Goal: Check status

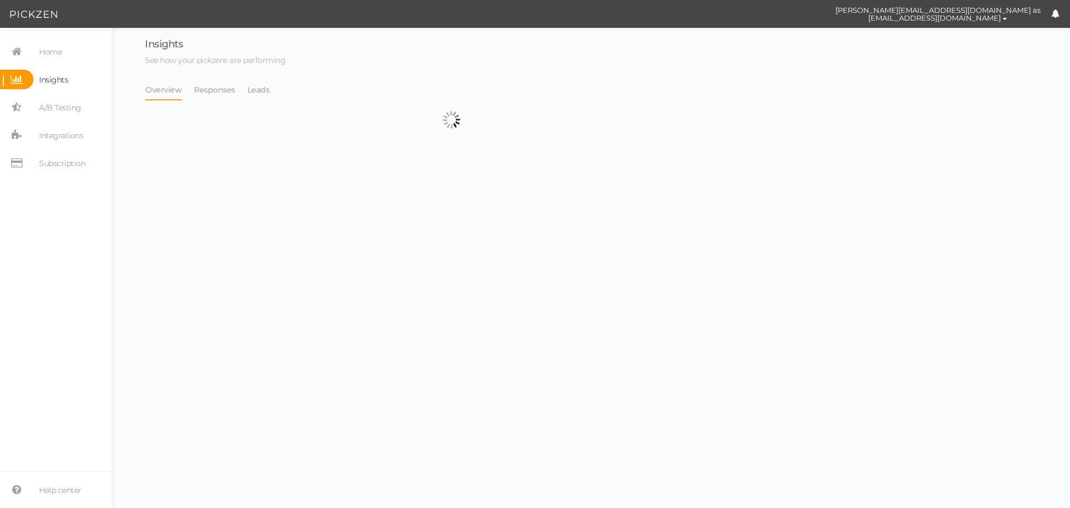
select select "13533"
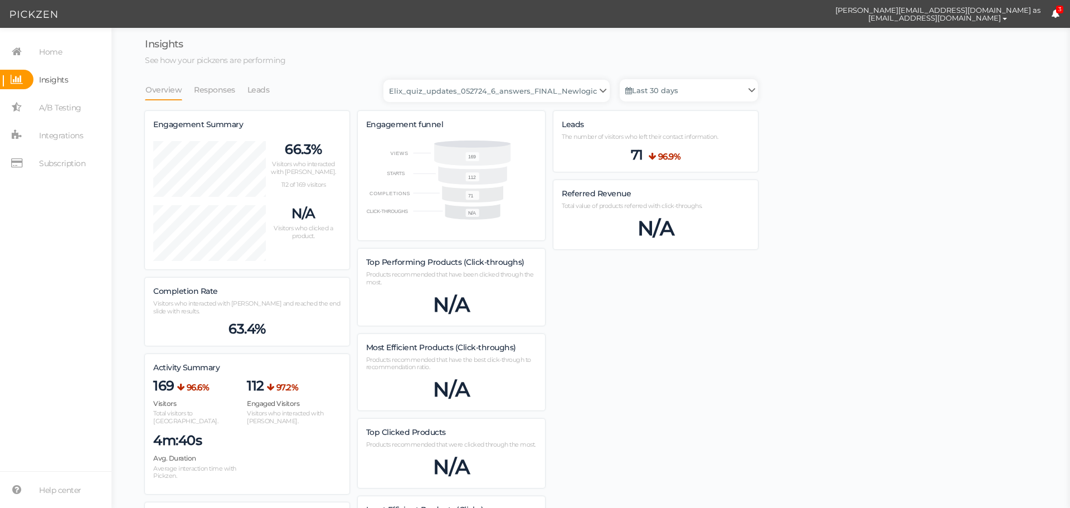
scroll to position [822, 613]
click at [569, 90] on select "Backup_2020010 backup_20200106 Elix Quiz PopUp Elix_quiz Elix_quiz [OLD] Elix_q…" at bounding box center [496, 91] width 226 height 22
click at [676, 90] on link "Last 30 days" at bounding box center [689, 90] width 138 height 22
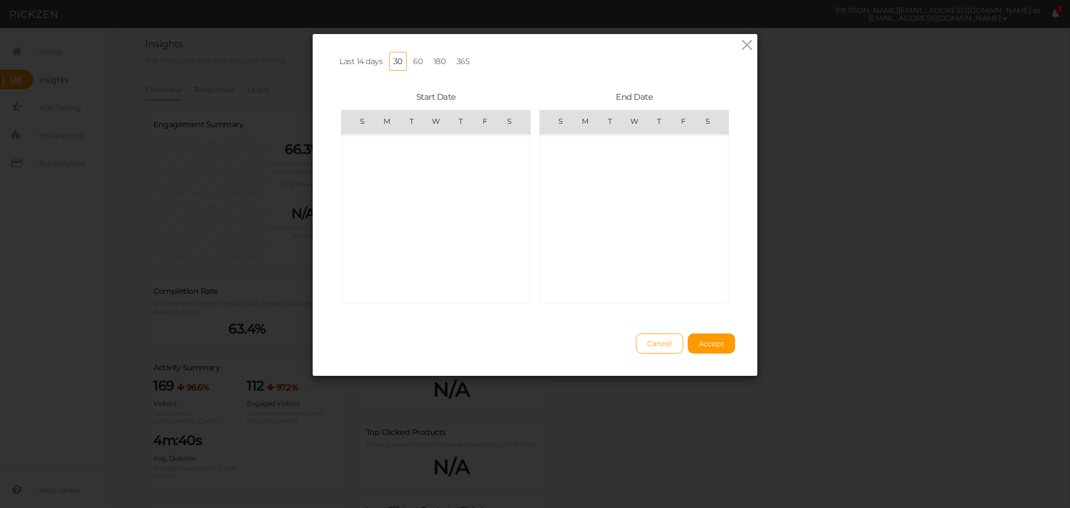
scroll to position [257925, 0]
click at [378, 240] on span "18" at bounding box center [387, 236] width 22 height 22
click at [565, 245] on span "24" at bounding box center [560, 243] width 22 height 22
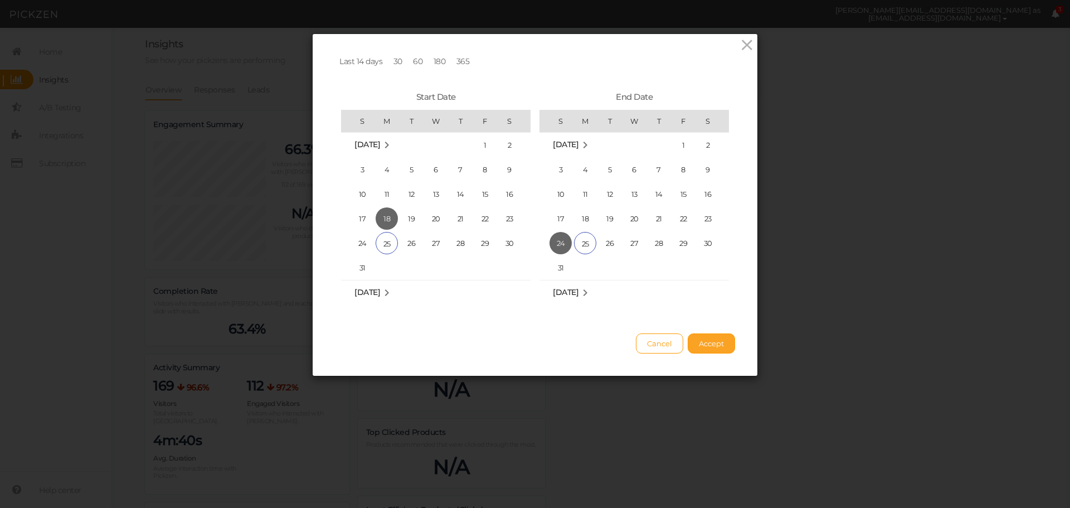
click at [730, 349] on button "Accept" at bounding box center [710, 343] width 47 height 20
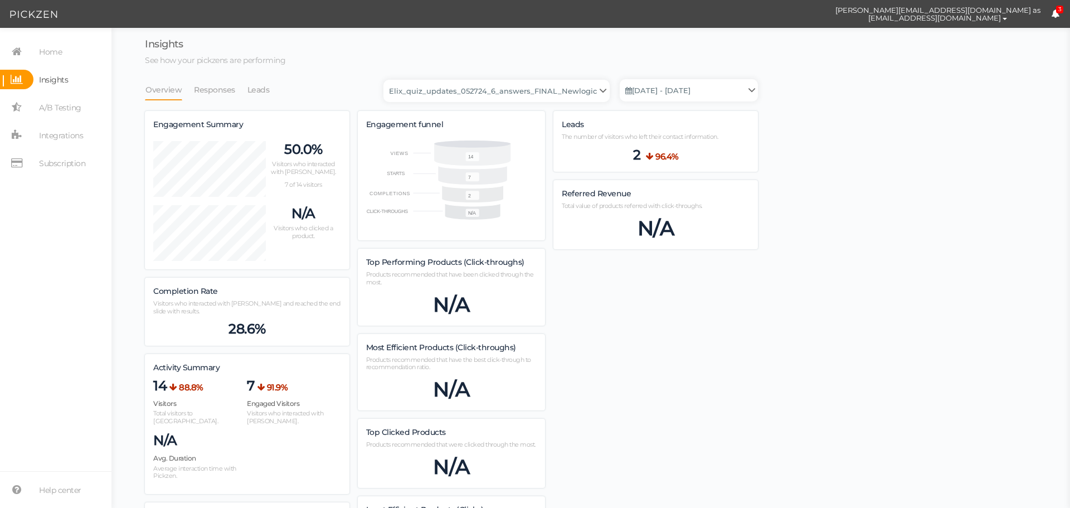
scroll to position [666, 613]
click at [501, 90] on select "Backup_2020010 backup_20200106 Elix Quiz PopUp Elix_quiz Elix_quiz [OLD] Elix_q…" at bounding box center [496, 91] width 226 height 22
select select "13104"
click at [387, 80] on select "Backup_2020010 backup_20200106 Elix Quiz PopUp Elix_quiz Elix_quiz [OLD] Elix_q…" at bounding box center [496, 91] width 226 height 22
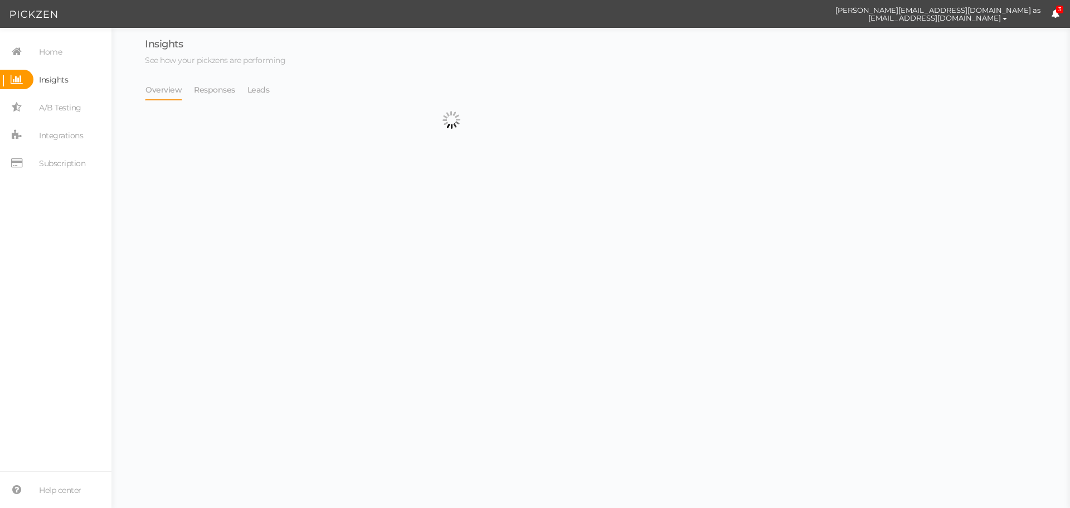
select select "13104"
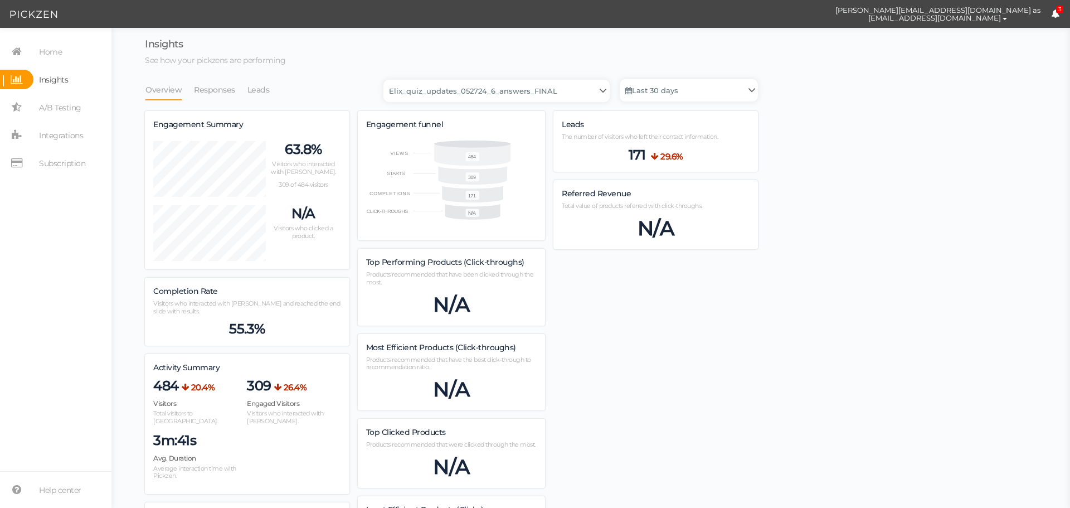
scroll to position [982, 613]
click at [687, 93] on link "Last 30 days" at bounding box center [689, 90] width 138 height 22
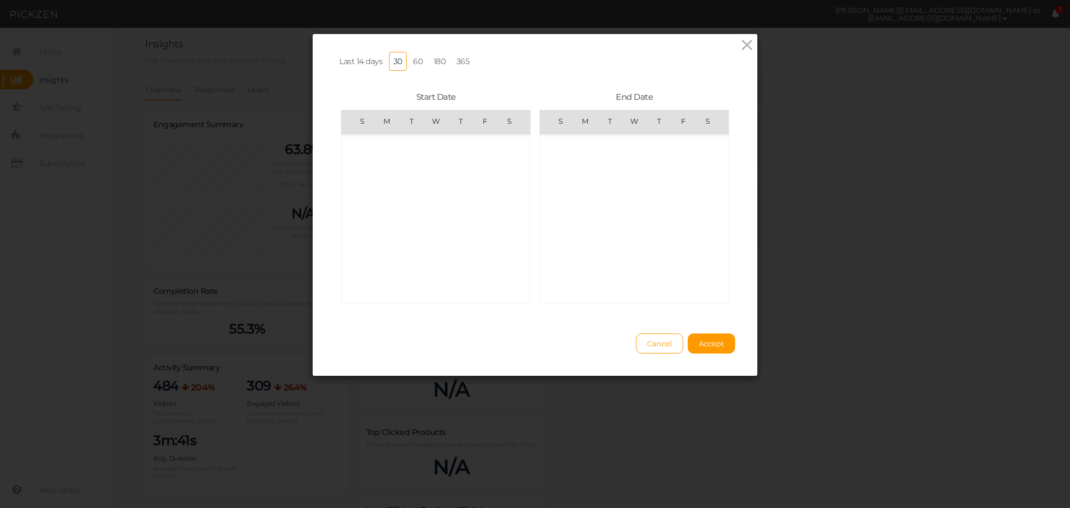
scroll to position [257925, 0]
click at [379, 289] on span "18" at bounding box center [387, 292] width 22 height 22
click at [565, 243] on span "24" at bounding box center [560, 243] width 22 height 22
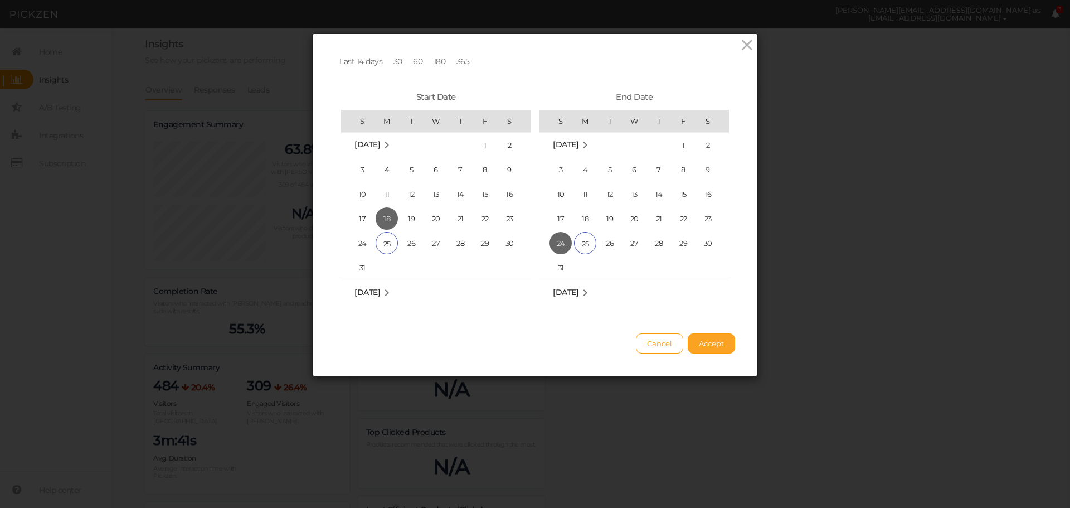
click at [690, 347] on button "Accept" at bounding box center [710, 343] width 47 height 20
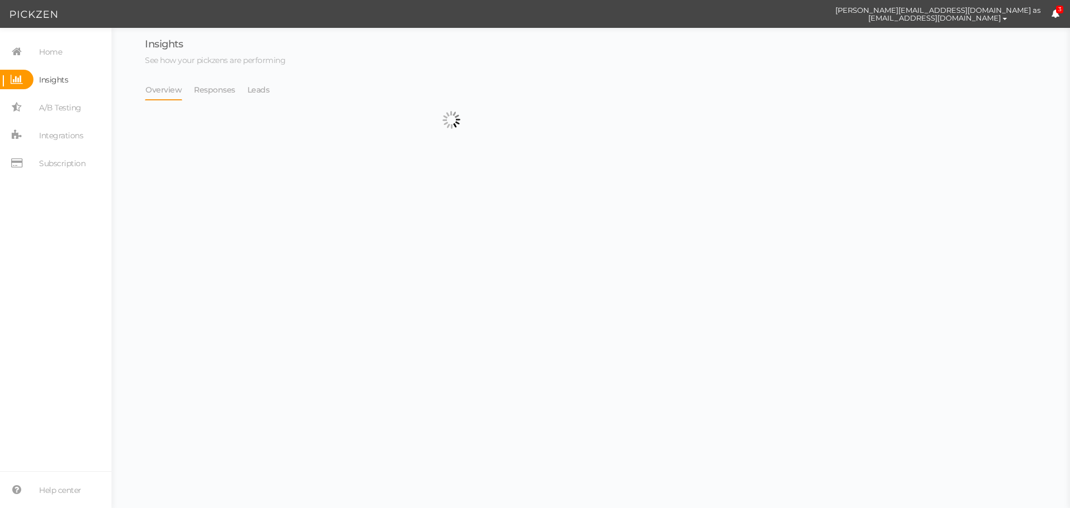
select select "13104"
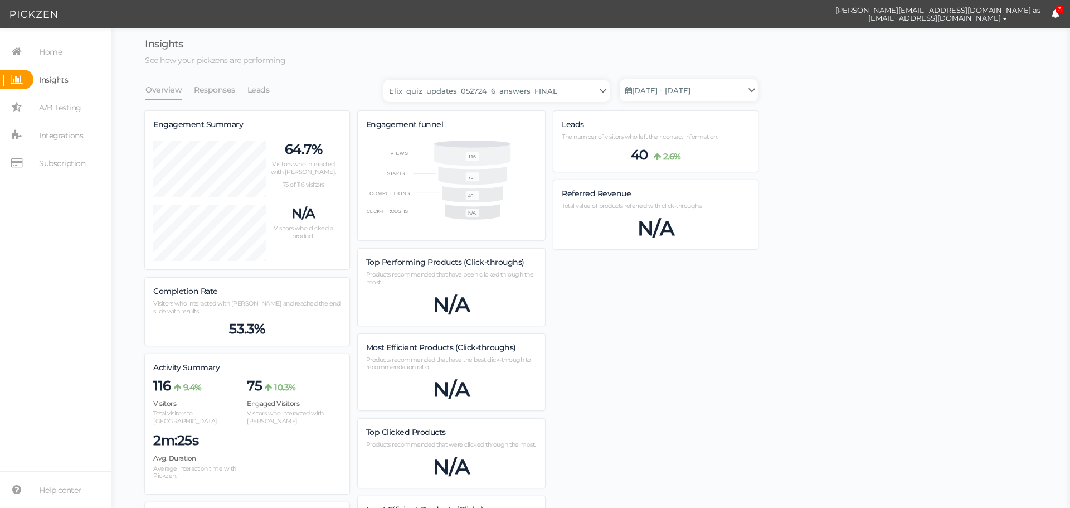
scroll to position [770, 613]
